Goal: Check status: Check status

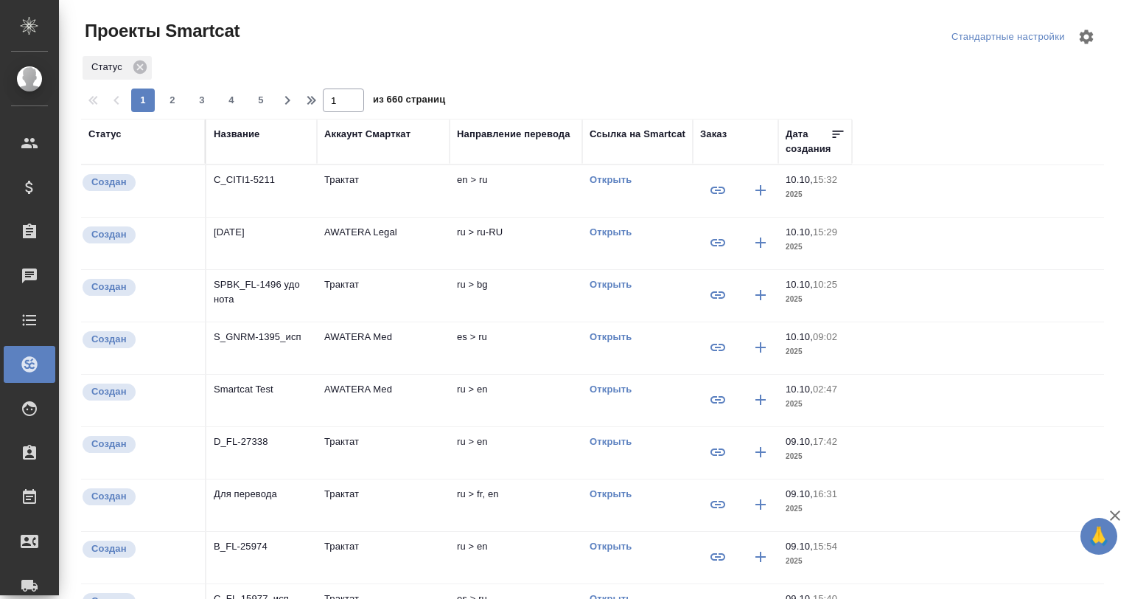
click at [241, 127] on div "Название" at bounding box center [237, 134] width 46 height 15
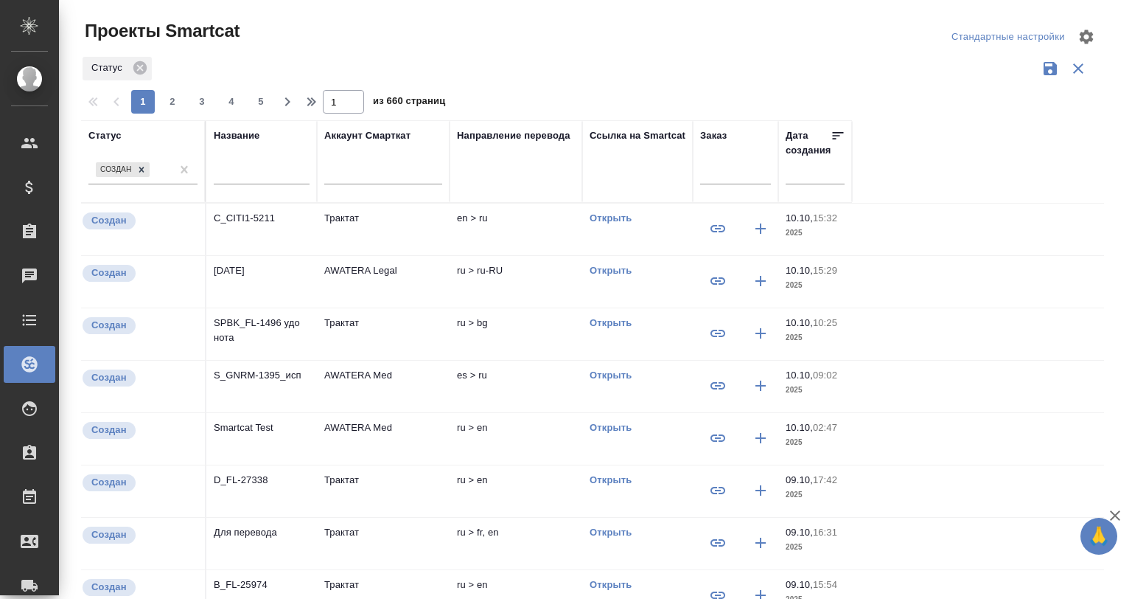
click at [251, 168] on input "text" at bounding box center [262, 174] width 96 height 18
paste input "C_PTC-264"
click at [144, 167] on icon at bounding box center [141, 169] width 5 height 5
type input "C_PTC-264"
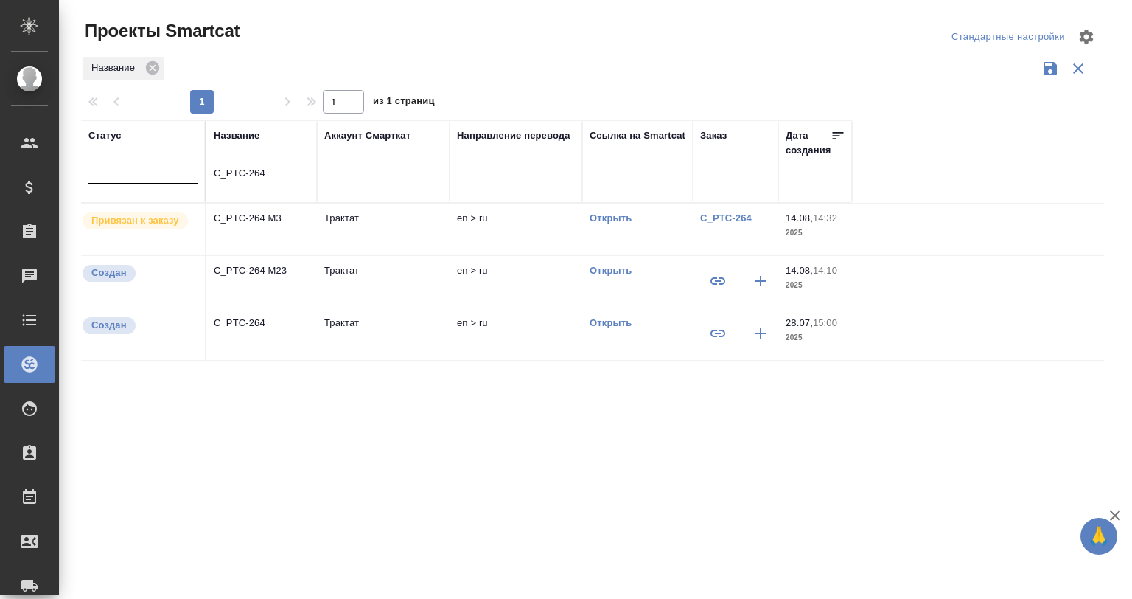
drag, startPoint x: 583, startPoint y: 81, endPoint x: 578, endPoint y: 74, distance: 9.0
click at [579, 77] on div "Название" at bounding box center [592, 69] width 1023 height 28
click at [268, 217] on p "C_PTC-264 M3" at bounding box center [262, 218] width 96 height 15
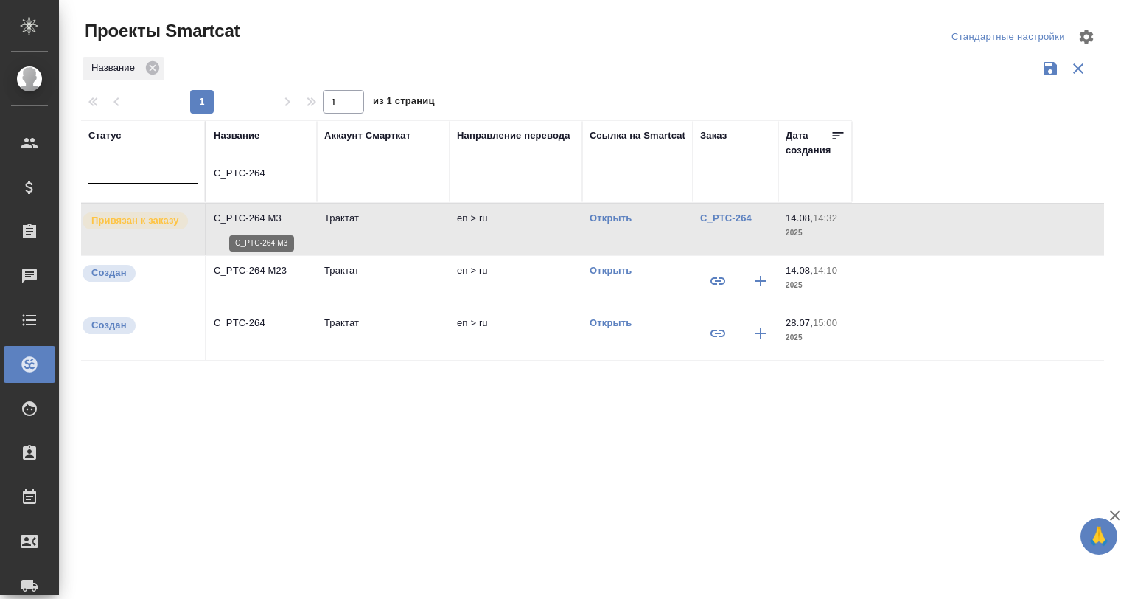
click at [268, 217] on p "C_PTC-264 M3" at bounding box center [262, 218] width 96 height 15
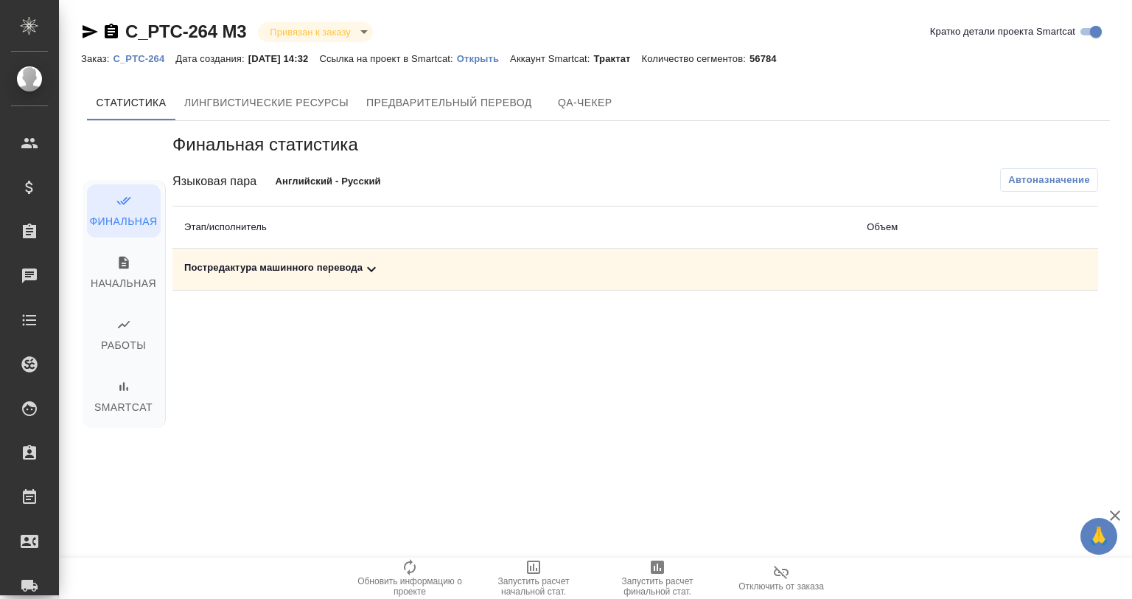
click at [501, 56] on p "Открыть" at bounding box center [483, 58] width 53 height 11
click at [498, 54] on p "Открыть" at bounding box center [483, 58] width 53 height 11
click at [369, 275] on icon at bounding box center [372, 269] width 18 height 18
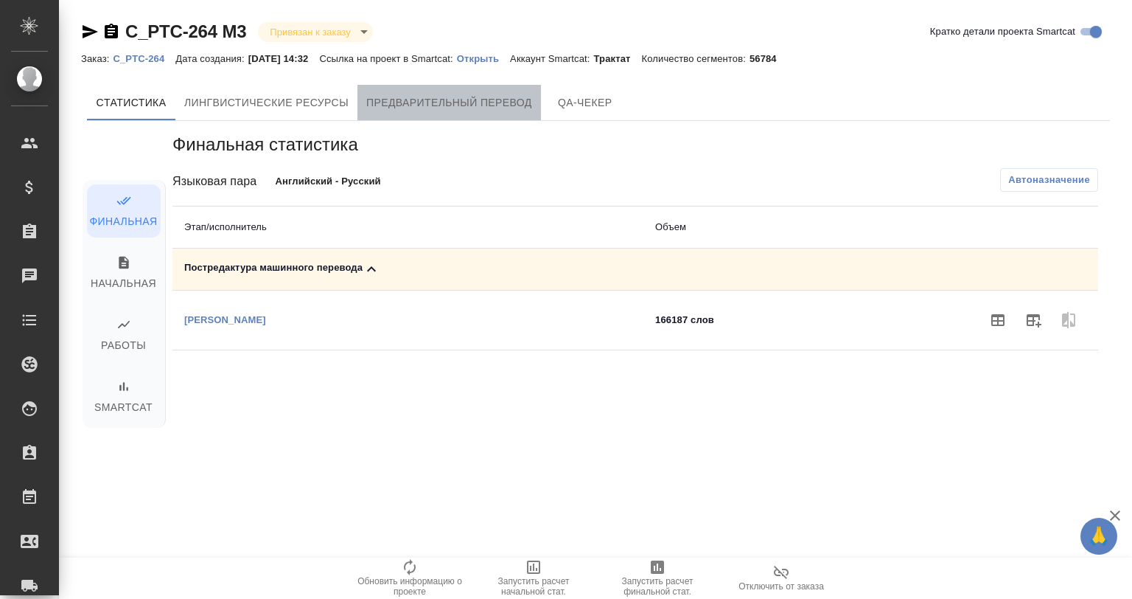
click at [498, 96] on span "Предварительный перевод" at bounding box center [449, 103] width 166 height 18
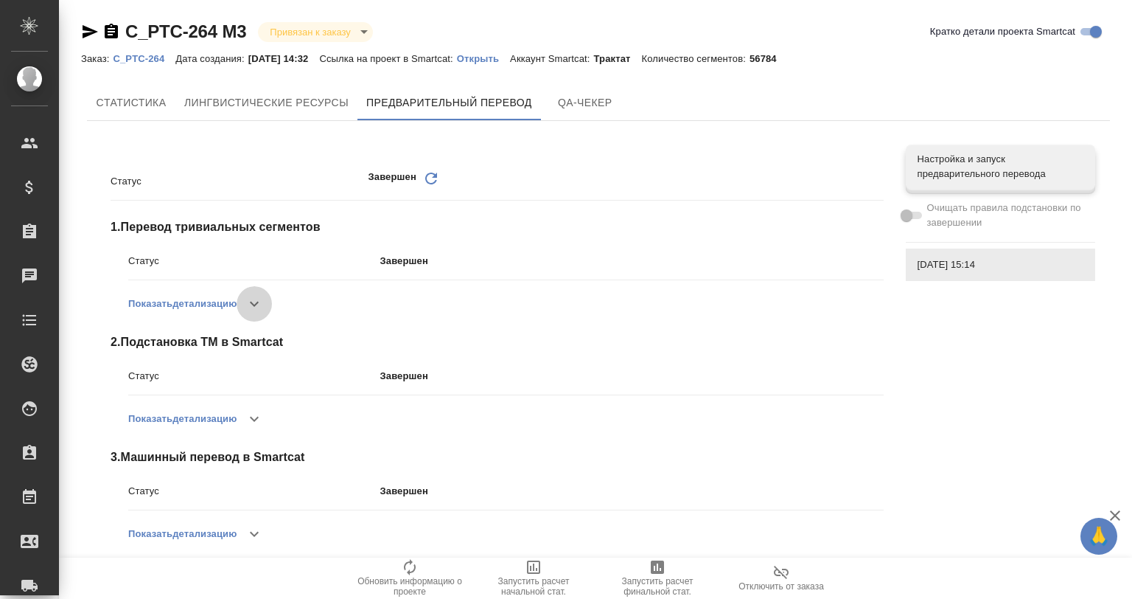
click at [252, 310] on icon "button" at bounding box center [254, 304] width 18 height 18
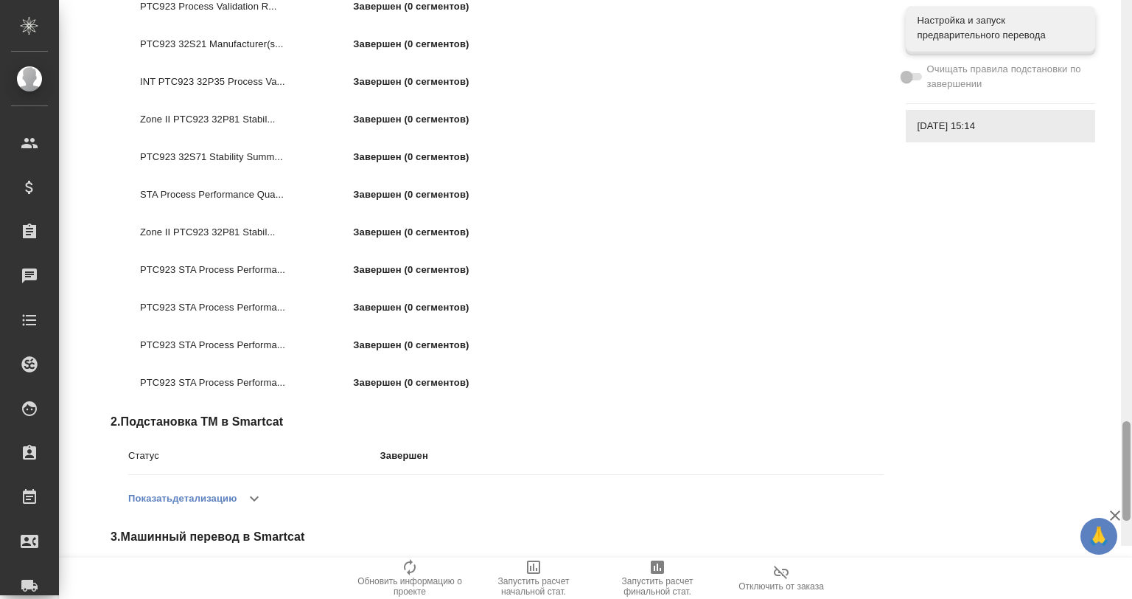
scroll to position [2785, 0]
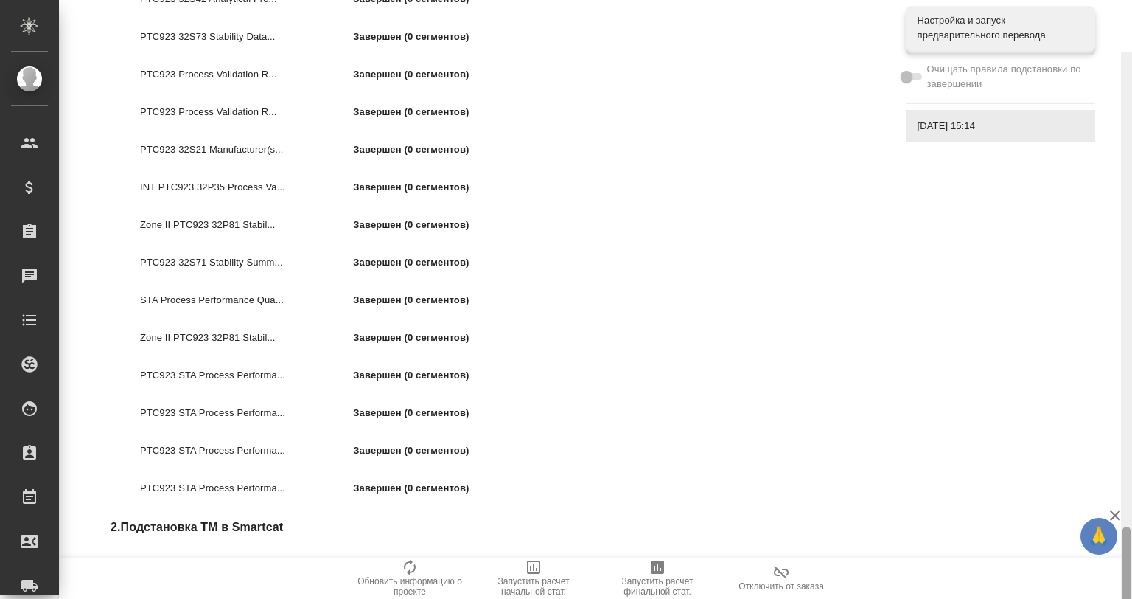
drag, startPoint x: 1127, startPoint y: 516, endPoint x: 1127, endPoint y: 498, distance: 17.7
click at [1127, 526] on div at bounding box center [1127, 576] width 8 height 100
click at [1120, 515] on icon "button" at bounding box center [1116, 515] width 18 height 18
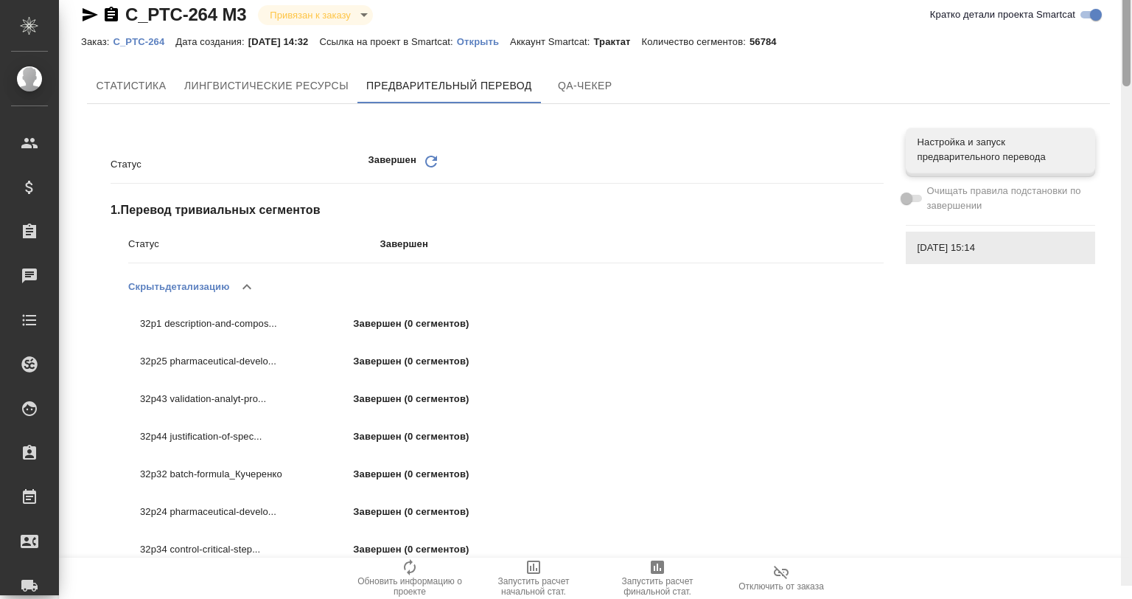
scroll to position [0, 0]
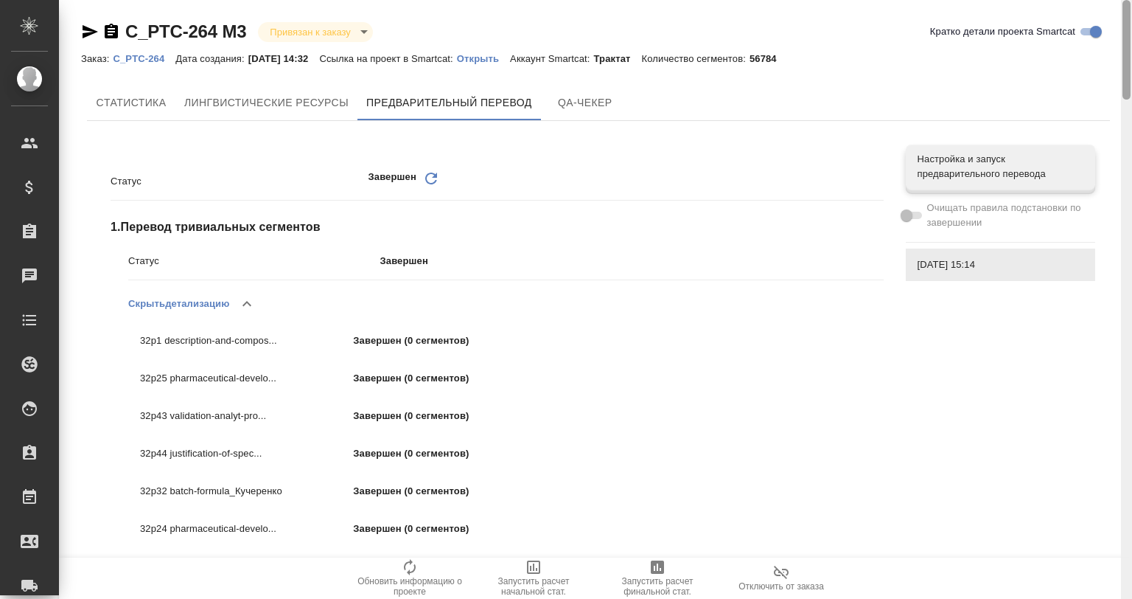
drag, startPoint x: 1126, startPoint y: 515, endPoint x: 1062, endPoint y: 28, distance: 490.9
click at [1131, 17] on div at bounding box center [1126, 299] width 11 height 599
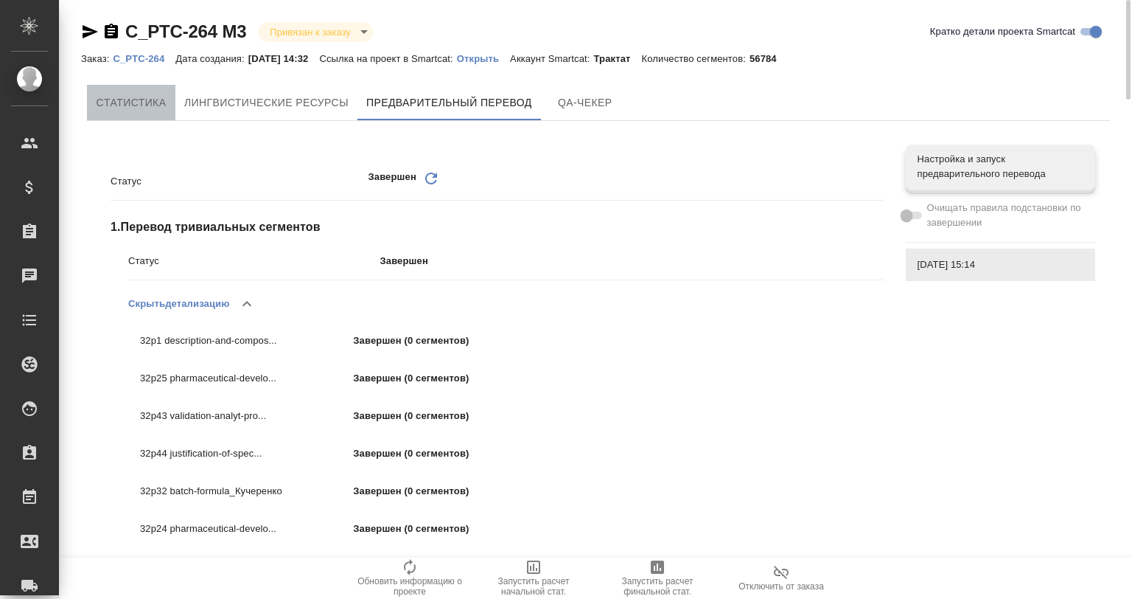
click at [122, 105] on span "Cтатистика" at bounding box center [131, 103] width 71 height 18
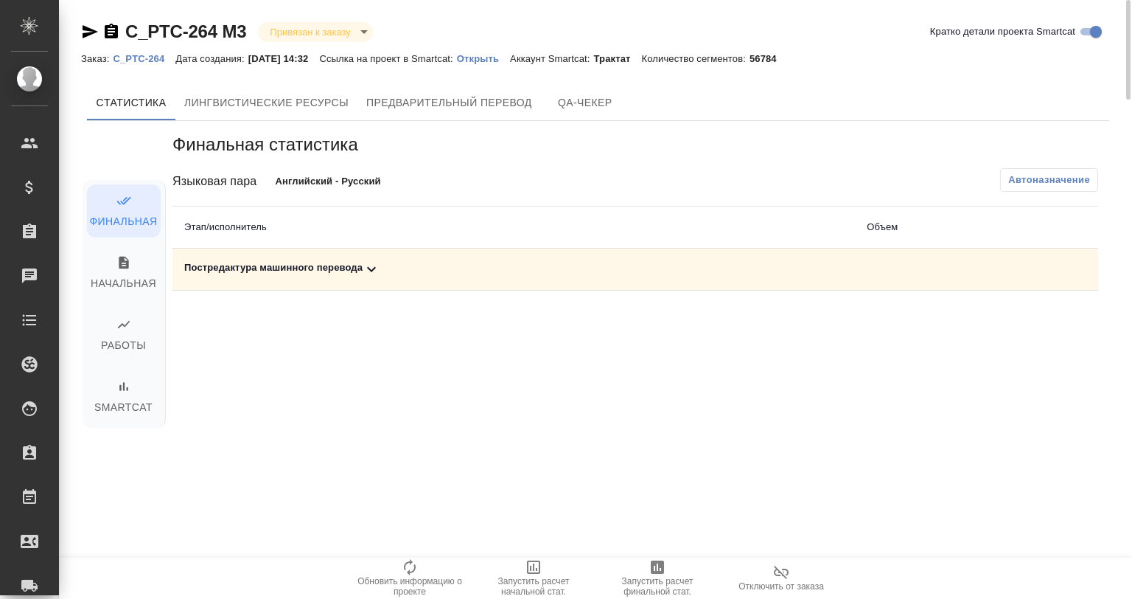
click at [357, 264] on div "Постредактура машинного перевода" at bounding box center [513, 269] width 659 height 18
click at [357, 262] on div "Постредактура машинного перевода" at bounding box center [407, 269] width 447 height 18
click at [369, 268] on icon at bounding box center [371, 269] width 9 height 5
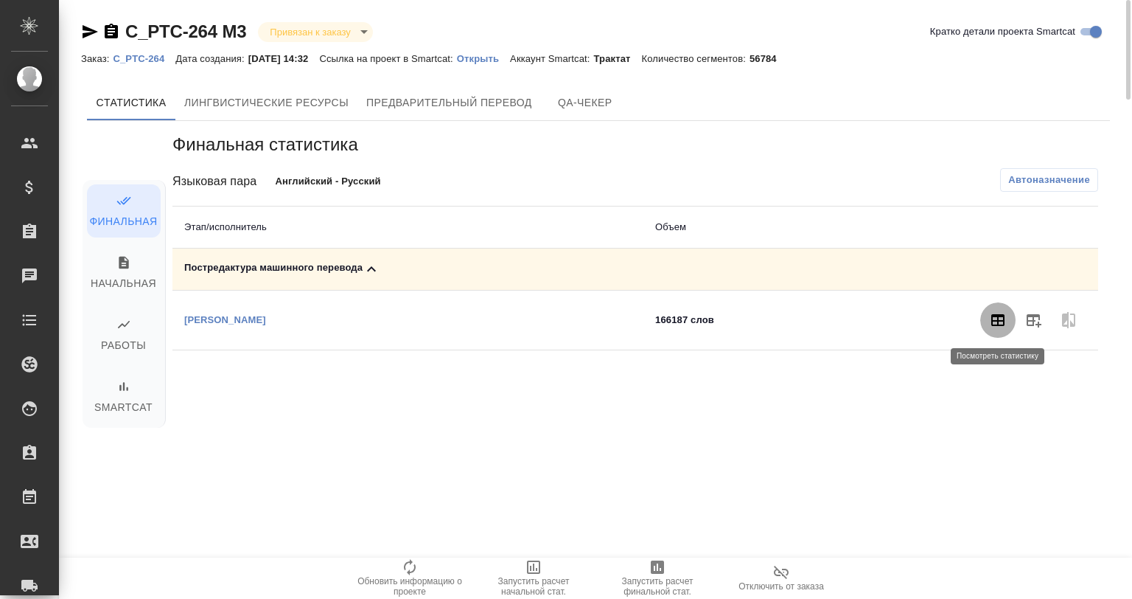
click at [985, 321] on button "button" at bounding box center [997, 319] width 35 height 35
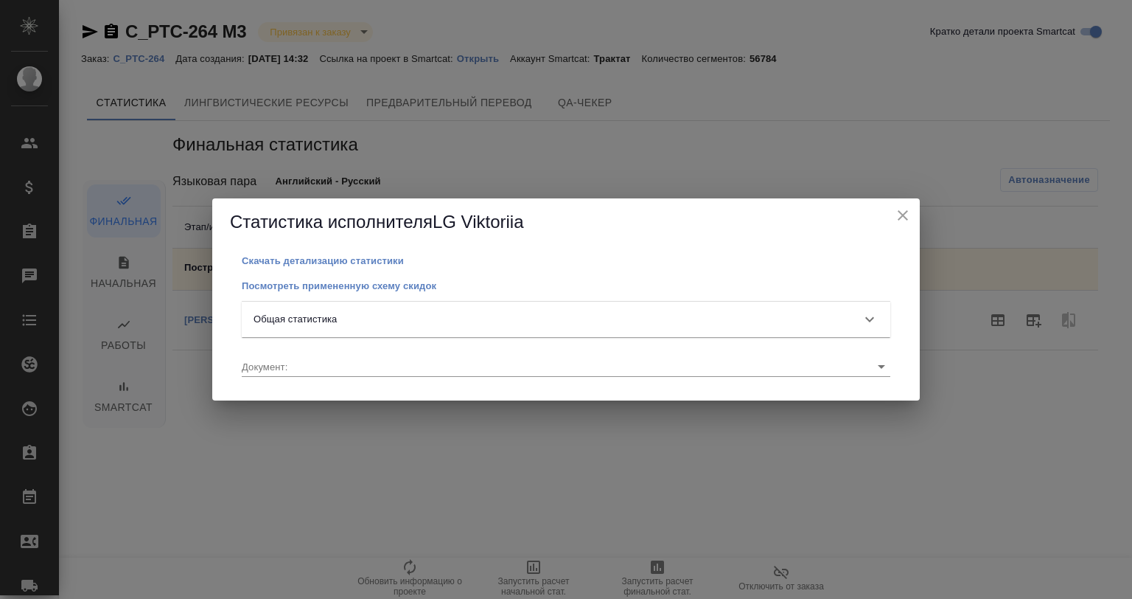
click at [342, 317] on div "Общая статистика" at bounding box center [553, 319] width 599 height 15
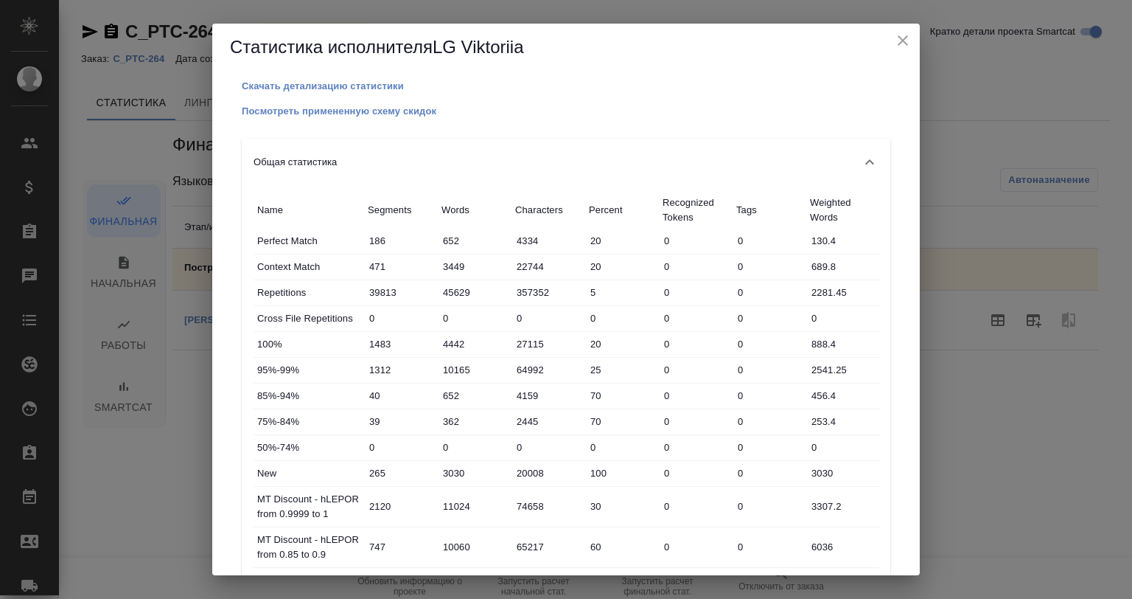
drag, startPoint x: 908, startPoint y: 136, endPoint x: 876, endPoint y: 133, distance: 32.6
click at [876, 133] on div "Скачать детализацию статистики Посмотреть примененную схему скидок Общая статис…" at bounding box center [566, 323] width 708 height 504
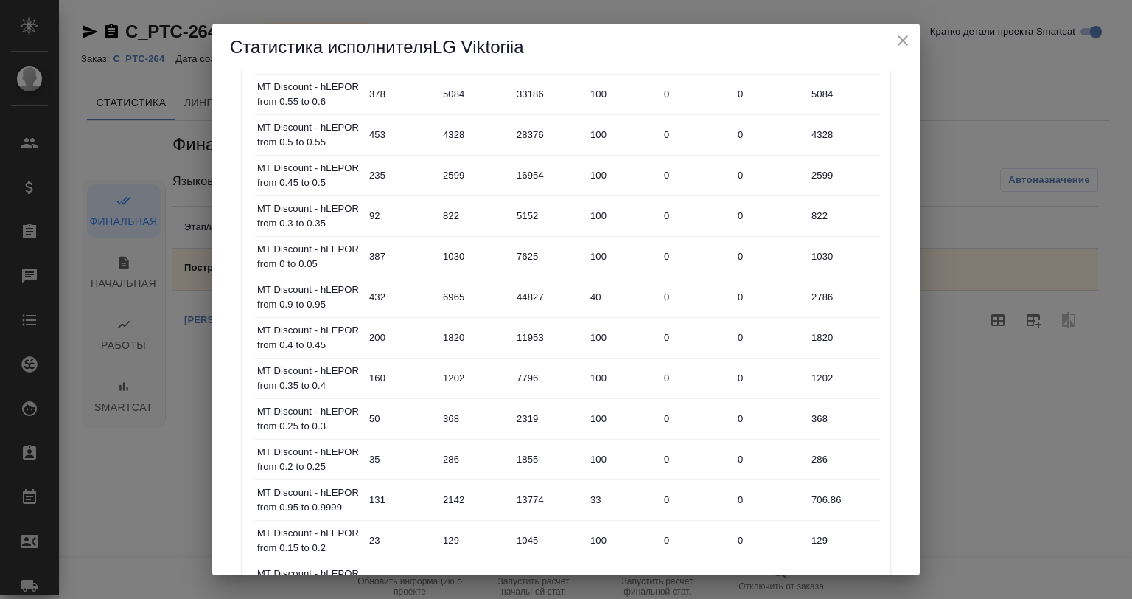
scroll to position [896, 0]
